Goal: Navigation & Orientation: Find specific page/section

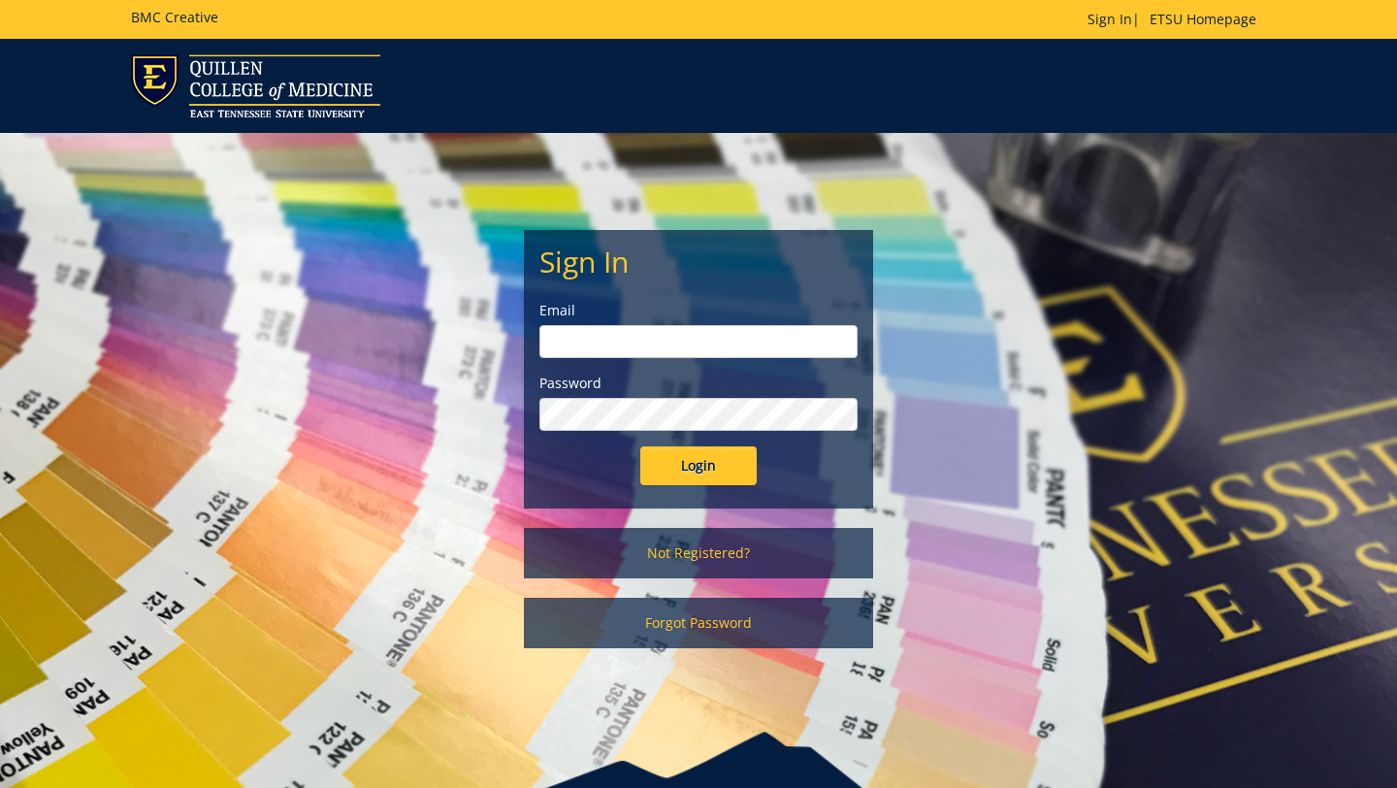
type input "[EMAIL_ADDRESS][DOMAIN_NAME]"
click at [667, 460] on input "Login" at bounding box center [698, 465] width 116 height 39
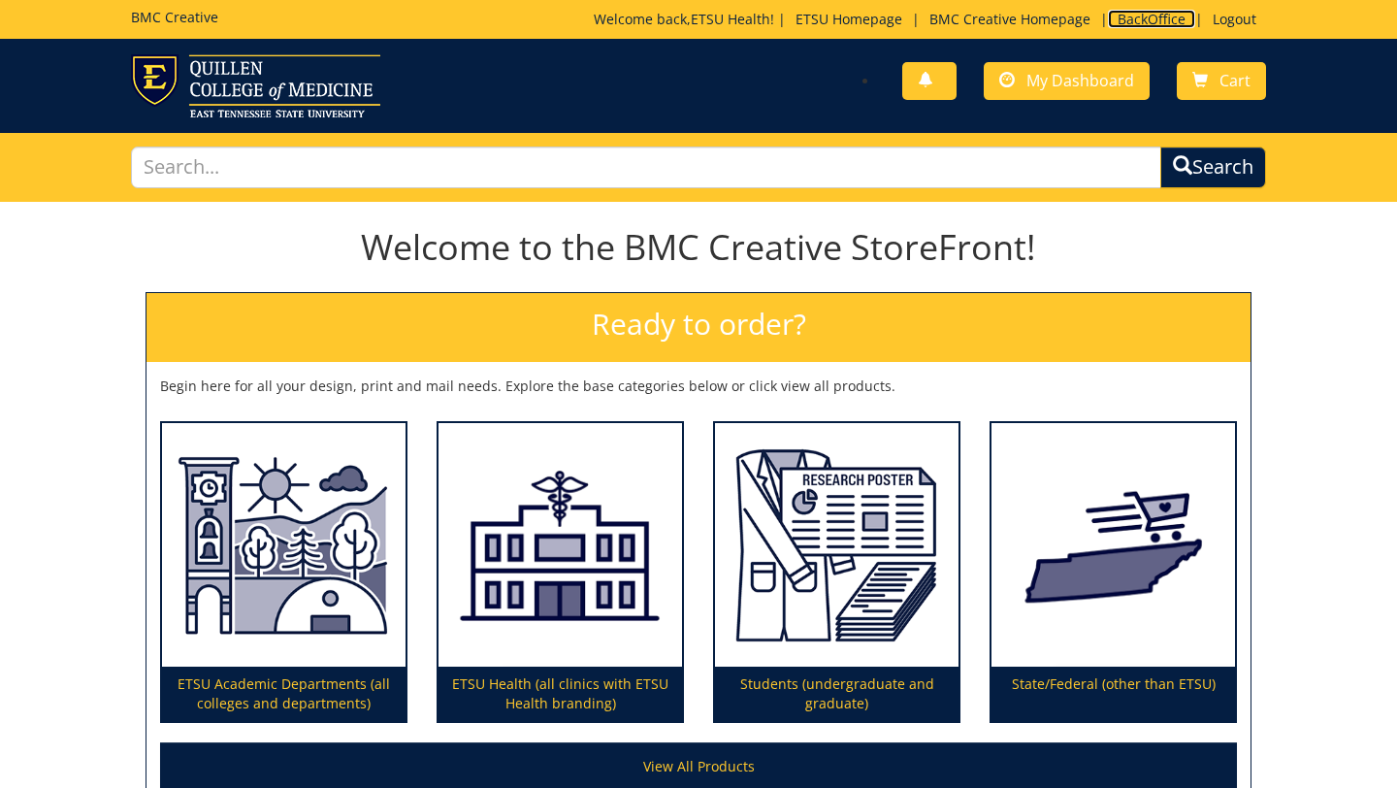
click at [1160, 19] on link "BackOffice" at bounding box center [1151, 19] width 87 height 18
